Goal: Contribute content: Add original content to the website for others to see

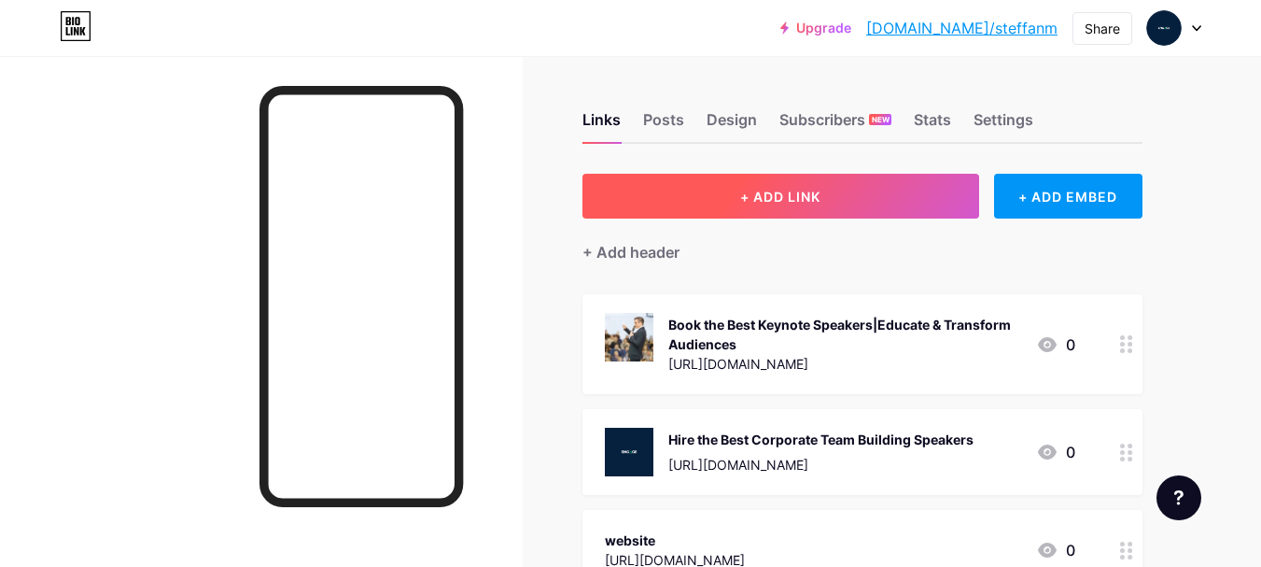
click at [894, 191] on button "+ ADD LINK" at bounding box center [781, 196] width 397 height 45
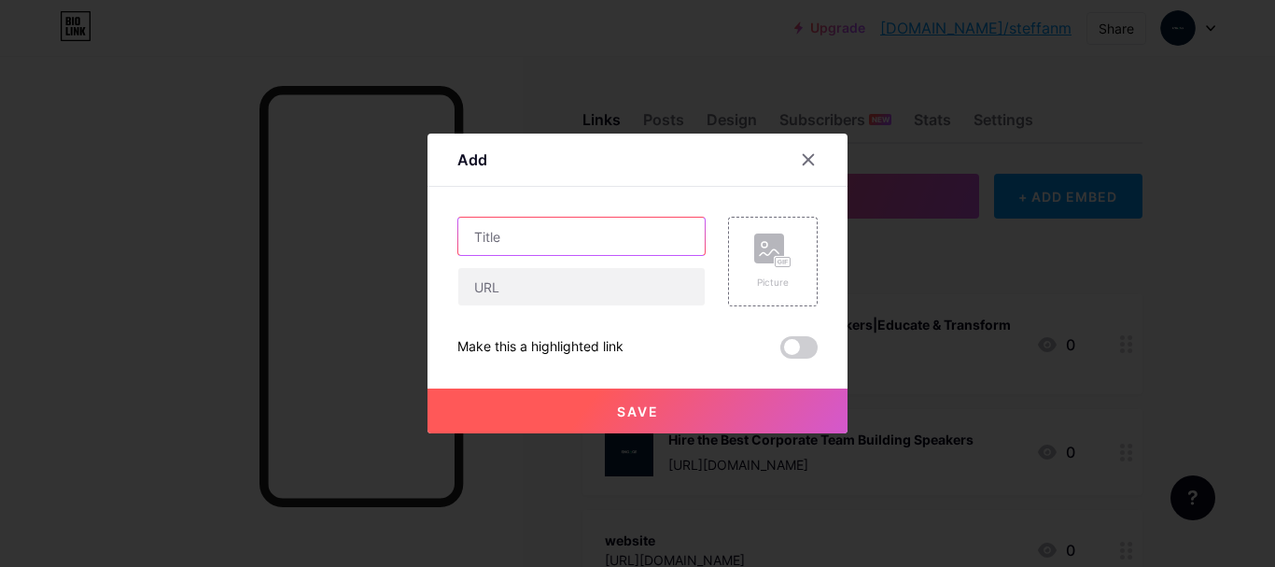
click at [500, 229] on input "text" at bounding box center [581, 236] width 246 height 37
paste input "How Innovation Speakers Drive Real Change"
type input "How Innovation Speakers Drive Real Change"
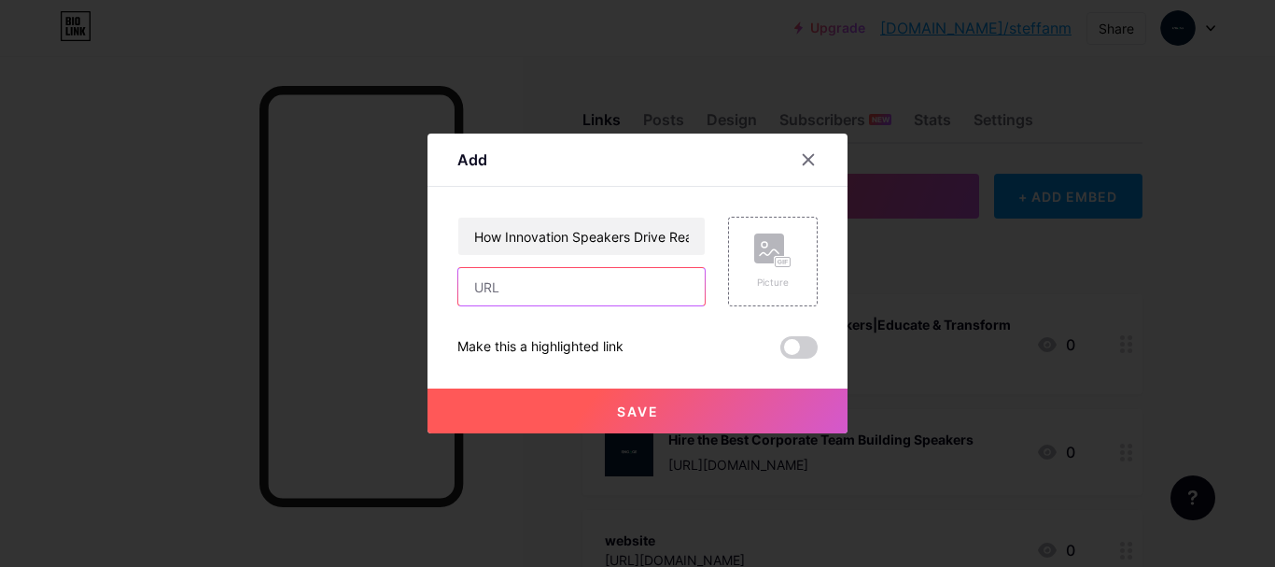
click at [528, 276] on input "text" at bounding box center [581, 286] width 246 height 37
paste input "[URL][DOMAIN_NAME]"
type input "[URL][DOMAIN_NAME]"
click at [641, 400] on button "Save" at bounding box center [638, 410] width 420 height 45
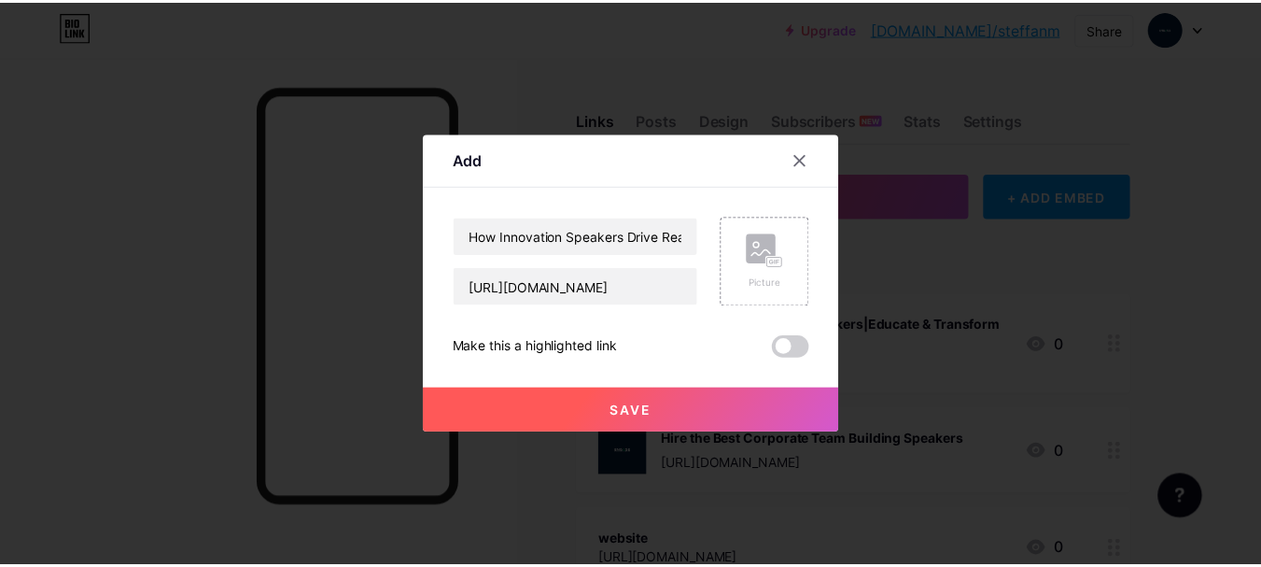
scroll to position [0, 0]
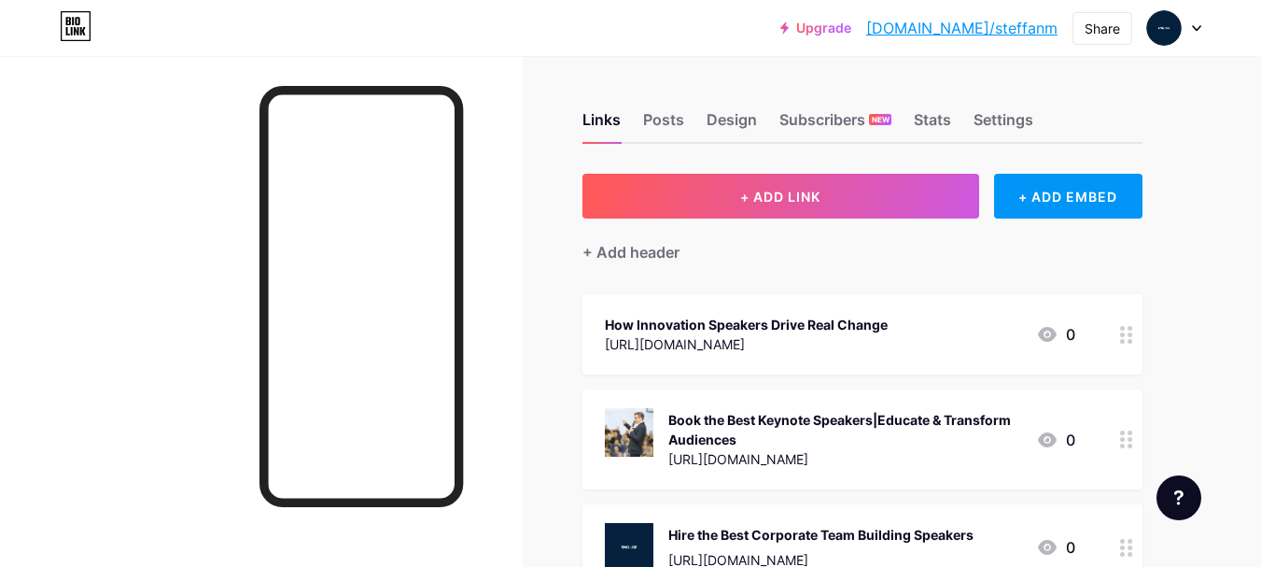
click at [1019, 30] on link "[DOMAIN_NAME]/steffanm" at bounding box center [961, 28] width 191 height 22
